Goal: Task Accomplishment & Management: Manage account settings

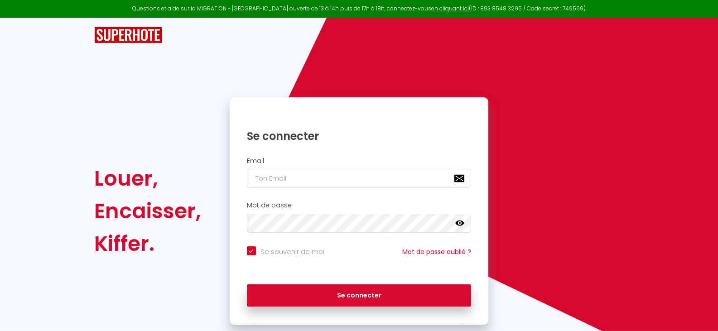
scroll to position [21, 0]
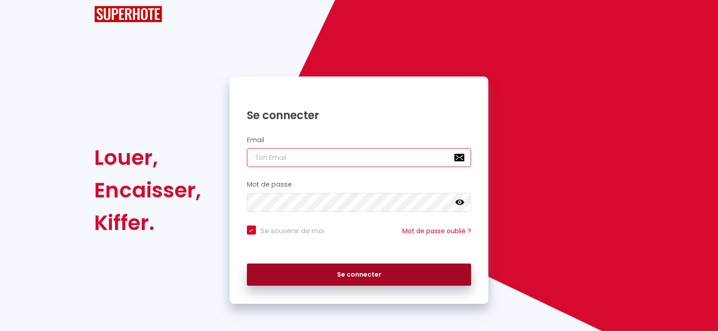
type input "[EMAIL_ADDRESS][DOMAIN_NAME]"
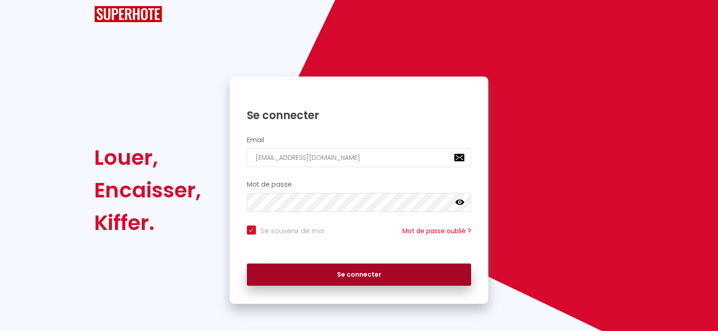
click at [370, 277] on button "Se connecter" at bounding box center [359, 275] width 225 height 23
checkbox input "true"
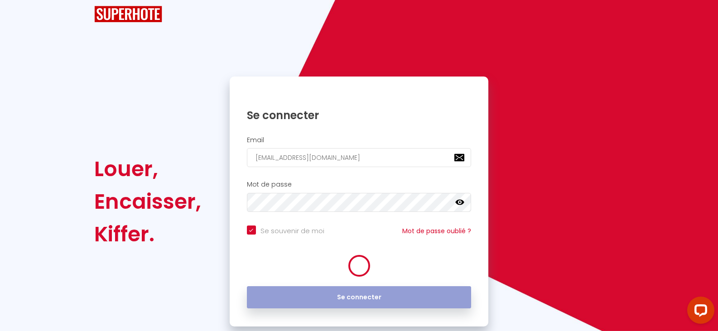
scroll to position [0, 0]
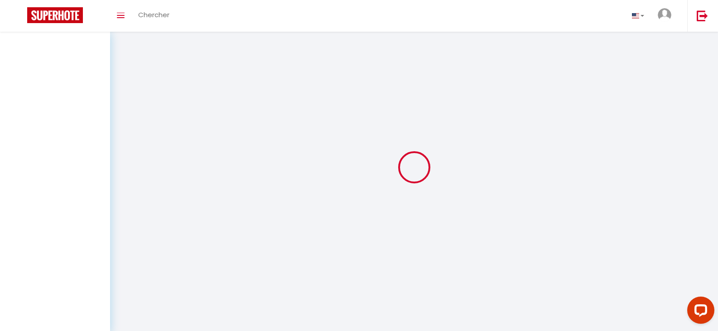
select select
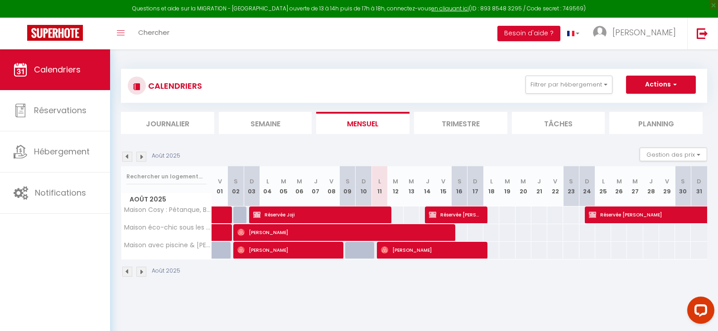
select select
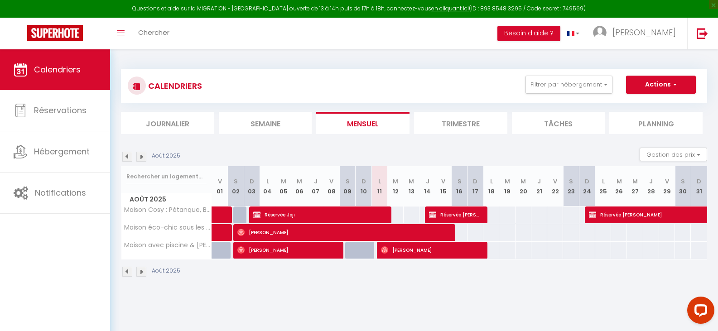
select select
click at [376, 211] on span "Réservée Joji" at bounding box center [319, 214] width 132 height 17
select select "OK"
select select "KO"
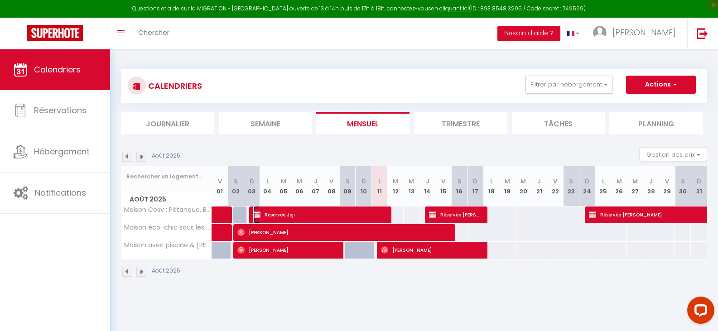
select select "0"
select select
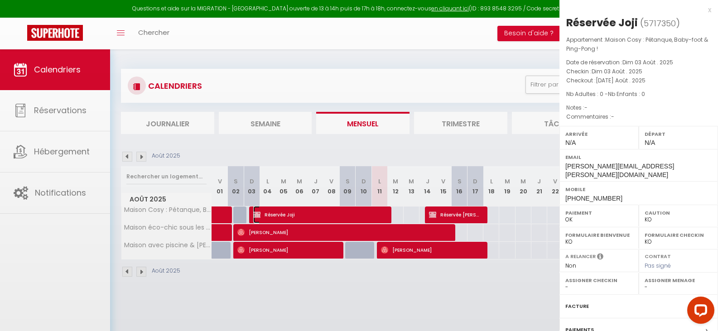
select select "27655"
select select "33972"
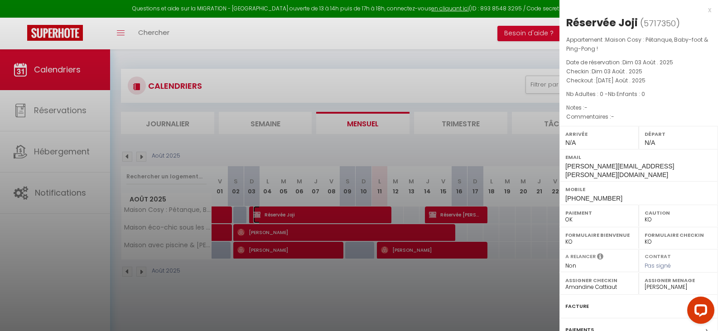
scroll to position [54, 0]
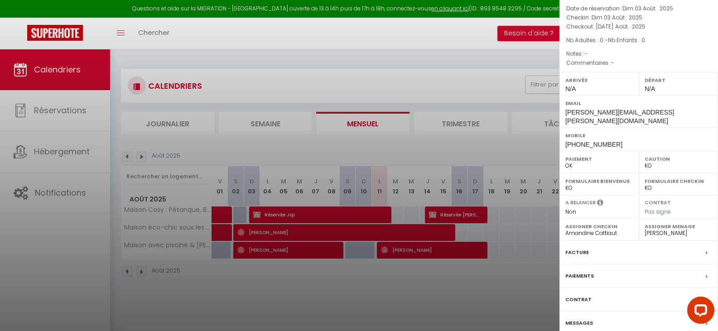
click at [581, 319] on label "Messages" at bounding box center [580, 324] width 28 height 10
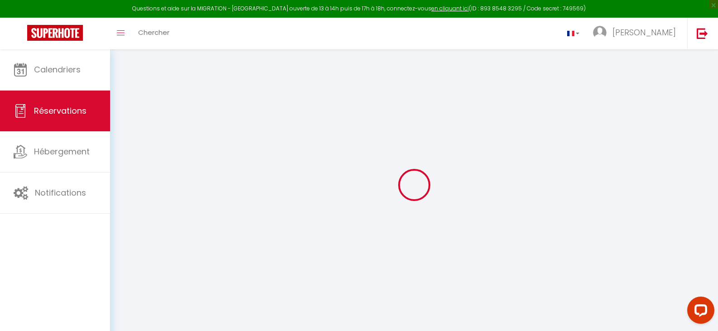
select select
checkbox input "false"
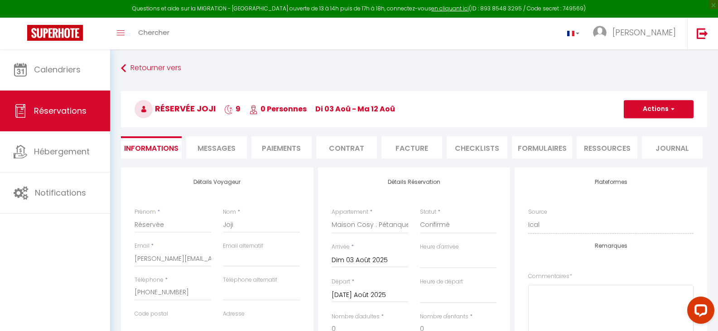
select select
checkbox input "false"
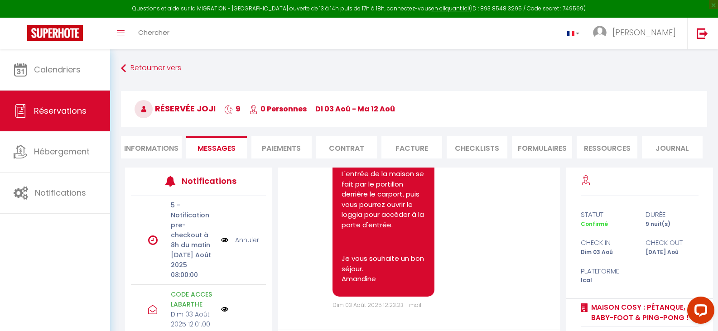
scroll to position [6487, 0]
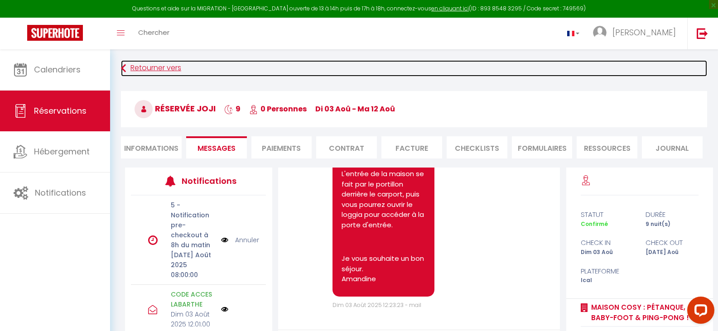
click at [160, 72] on link "Retourner vers" at bounding box center [414, 68] width 586 height 16
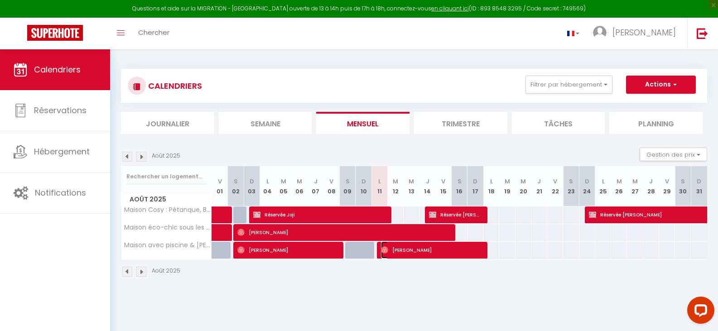
click at [433, 249] on span "[PERSON_NAME]" at bounding box center [431, 250] width 101 height 17
select select "OK"
select select "0"
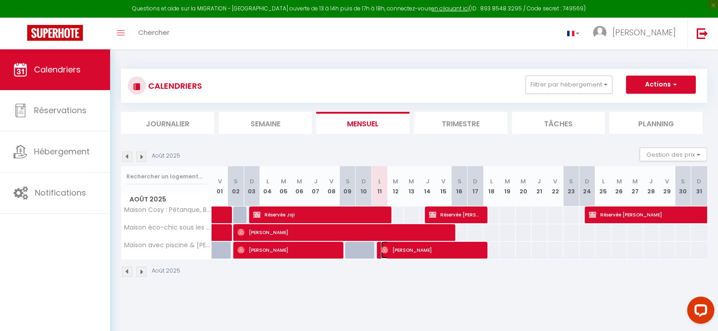
select select "1"
select select
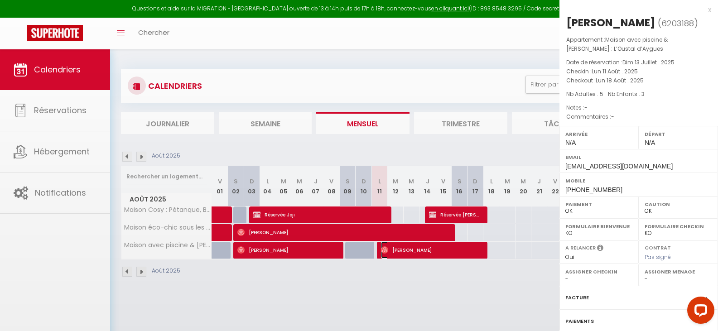
select select "33972"
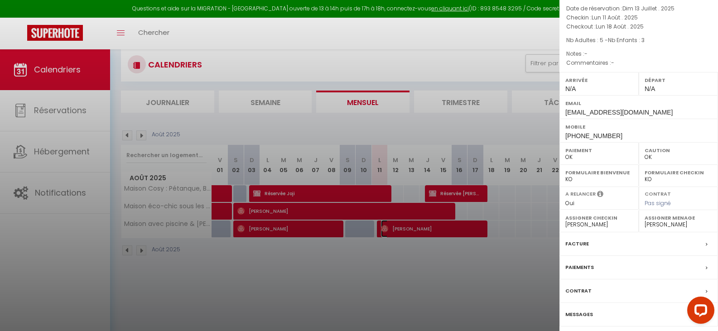
scroll to position [49, 0]
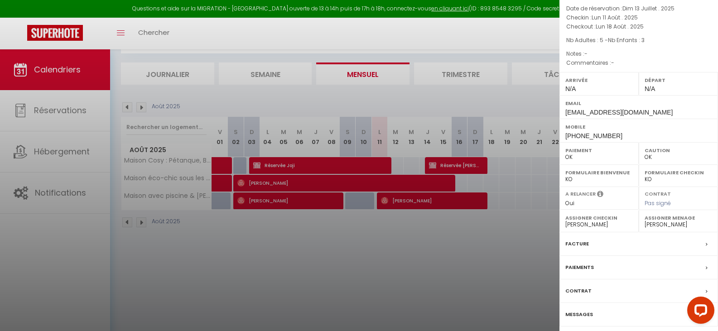
click at [586, 311] on label "Messages" at bounding box center [580, 315] width 28 height 10
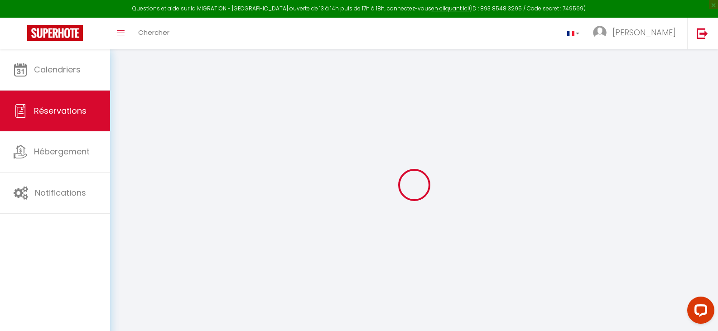
select select
checkbox input "false"
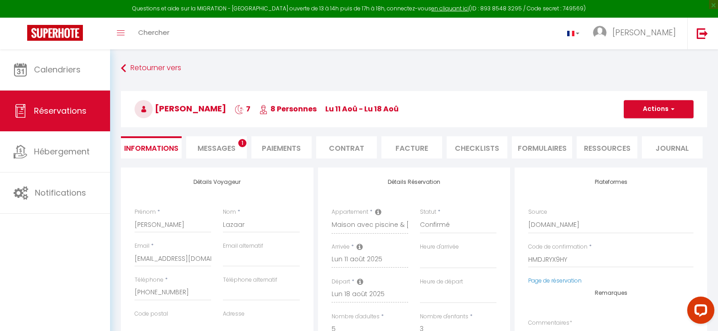
select select
checkbox input "false"
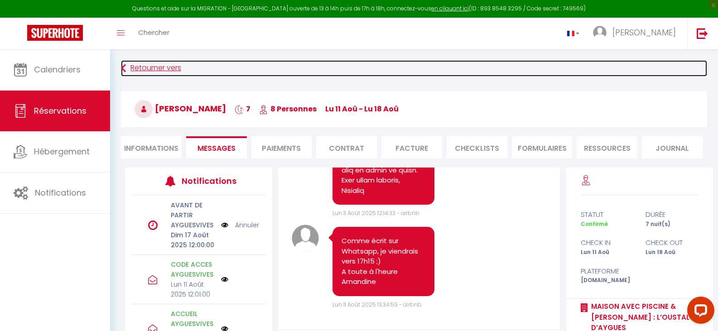
click at [150, 64] on link "Retourner vers" at bounding box center [414, 68] width 586 height 16
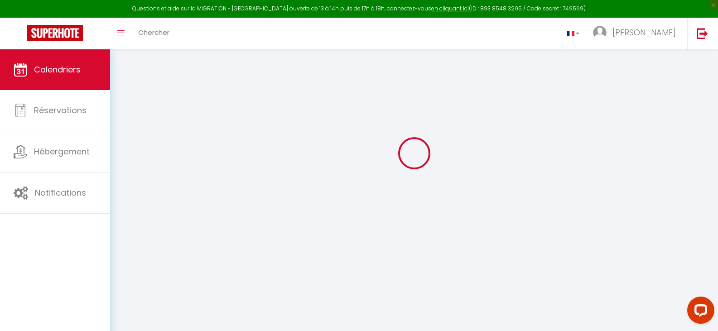
scroll to position [49, 0]
